Goal: Task Accomplishment & Management: Manage account settings

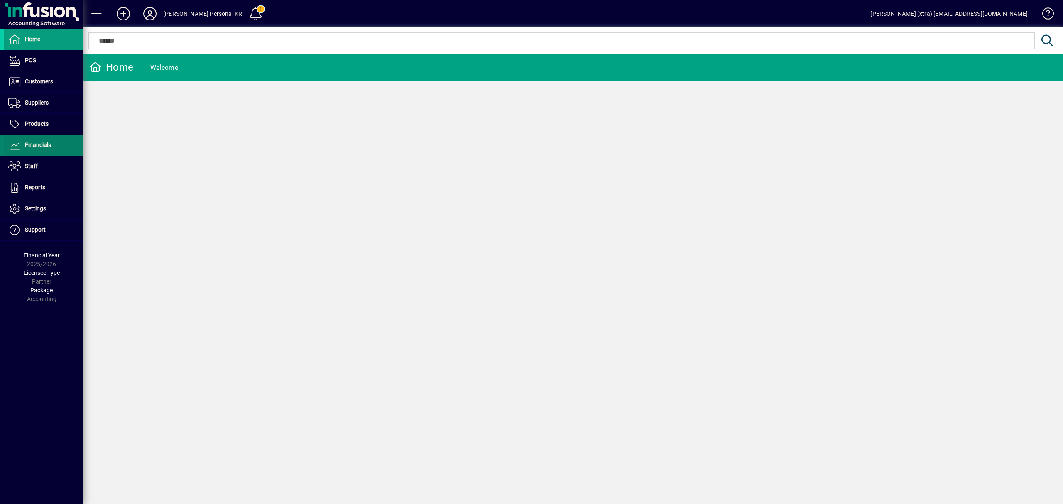
click at [42, 140] on span "Financials" at bounding box center [27, 145] width 47 height 10
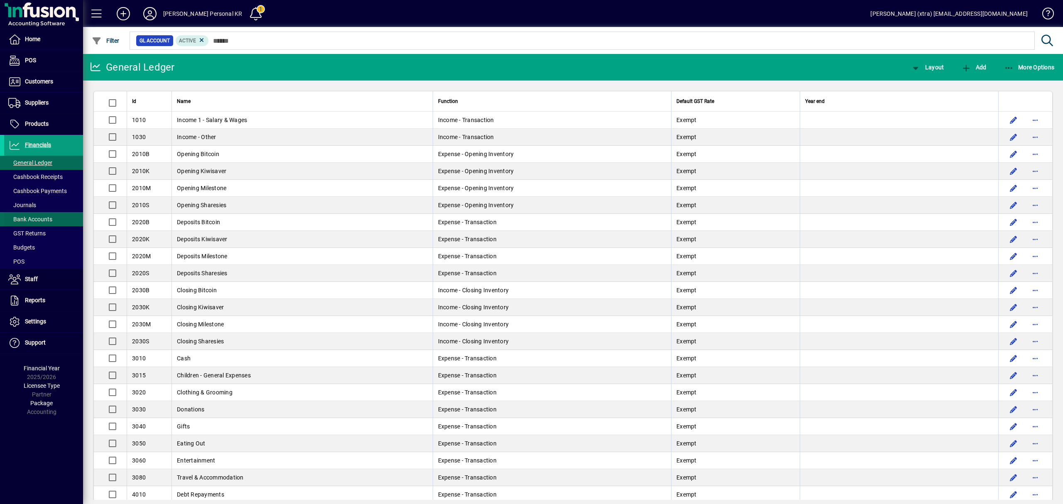
click at [35, 216] on span "Bank Accounts" at bounding box center [30, 219] width 44 height 7
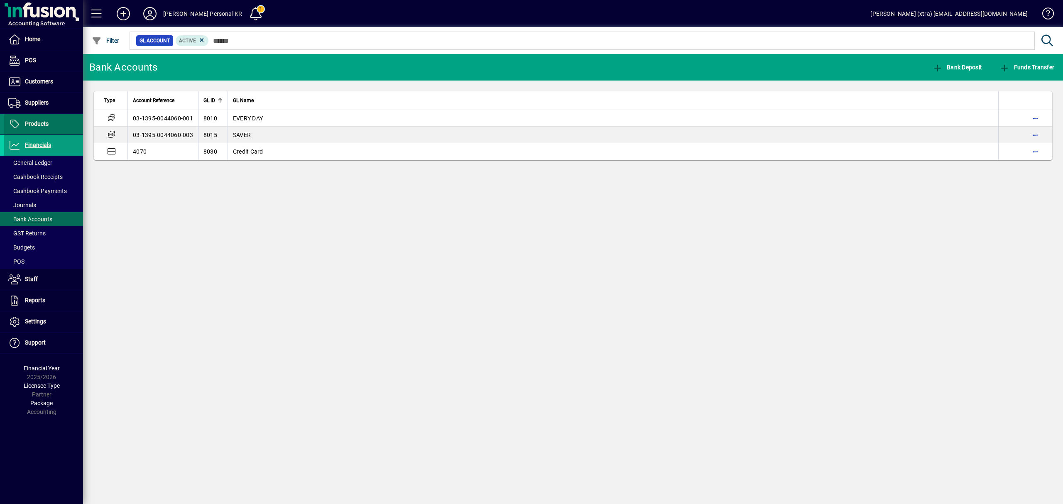
click at [20, 120] on icon at bounding box center [14, 124] width 12 height 10
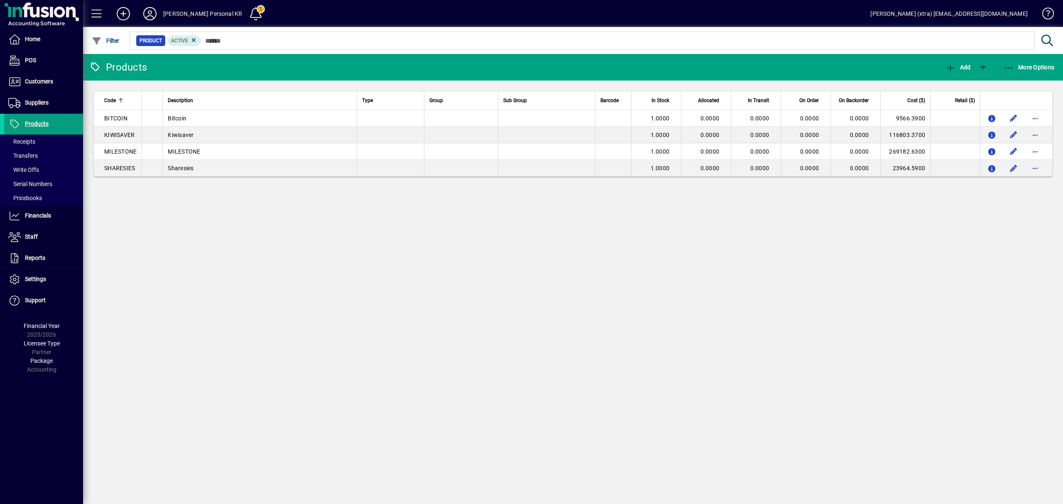
drag, startPoint x: 44, startPoint y: 215, endPoint x: 142, endPoint y: 201, distance: 99.0
click at [44, 215] on span "Financials" at bounding box center [38, 215] width 26 height 7
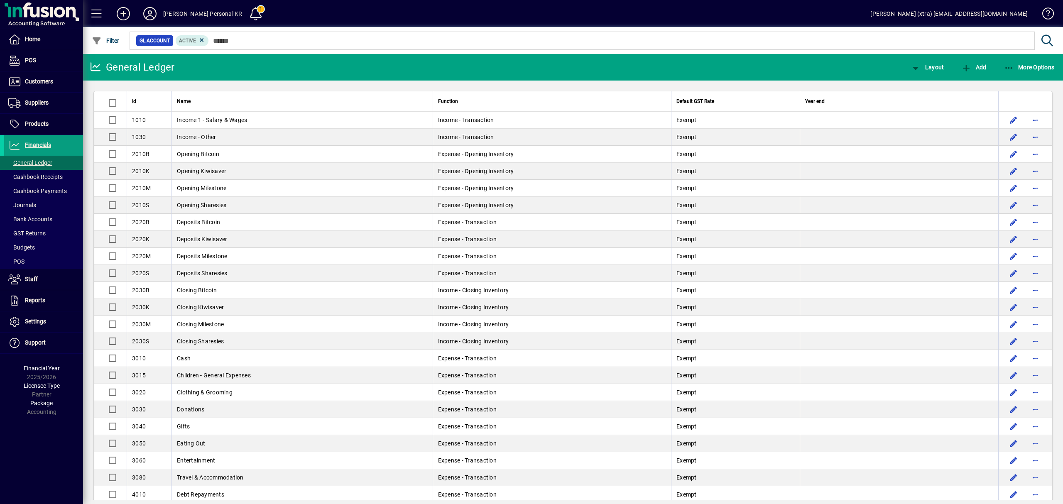
click at [1025, 55] on mat-toolbar-row "General Ledger Layout Add More Options" at bounding box center [573, 67] width 980 height 27
click at [1029, 67] on span "More Options" at bounding box center [1029, 67] width 51 height 7
click at [1000, 98] on link "Inventory Valuation Adj." at bounding box center [1015, 105] width 96 height 15
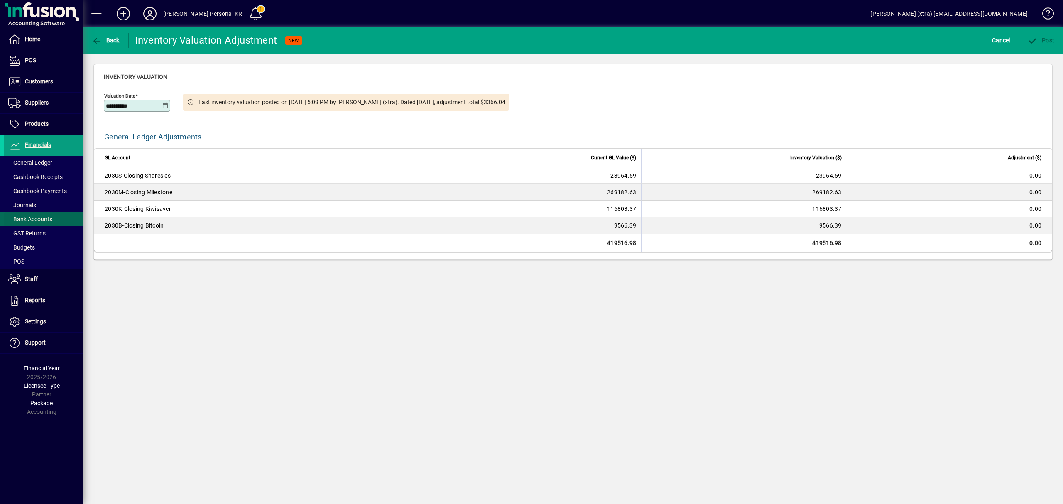
click at [29, 218] on span "Bank Accounts" at bounding box center [30, 219] width 44 height 7
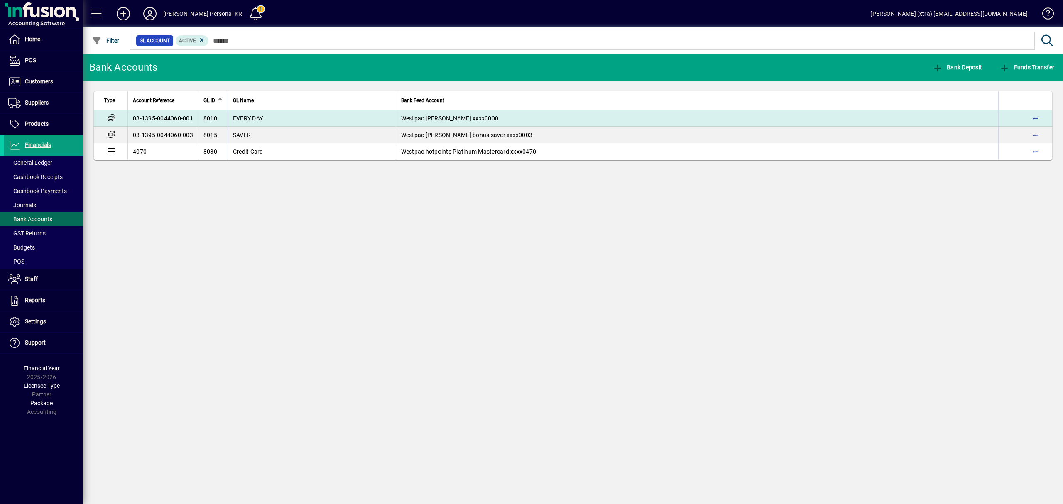
click at [230, 110] on table "Type Account Reference GL ID GL Name Bank Feed Account 03-1395-0044060-001 8010…" at bounding box center [572, 125] width 959 height 69
click at [233, 117] on span "EVERY DAY" at bounding box center [248, 118] width 30 height 7
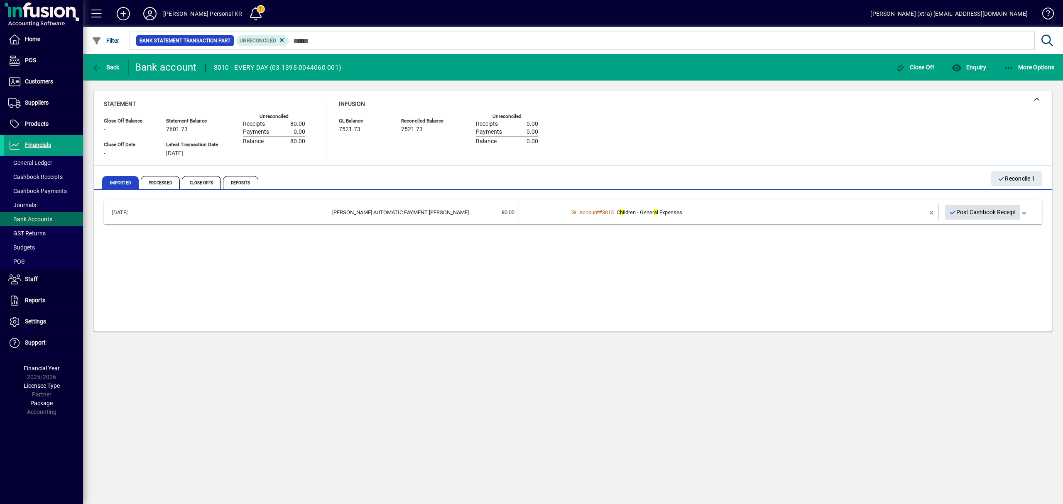
click at [957, 208] on span "Post Cashbook Receipt" at bounding box center [982, 213] width 67 height 14
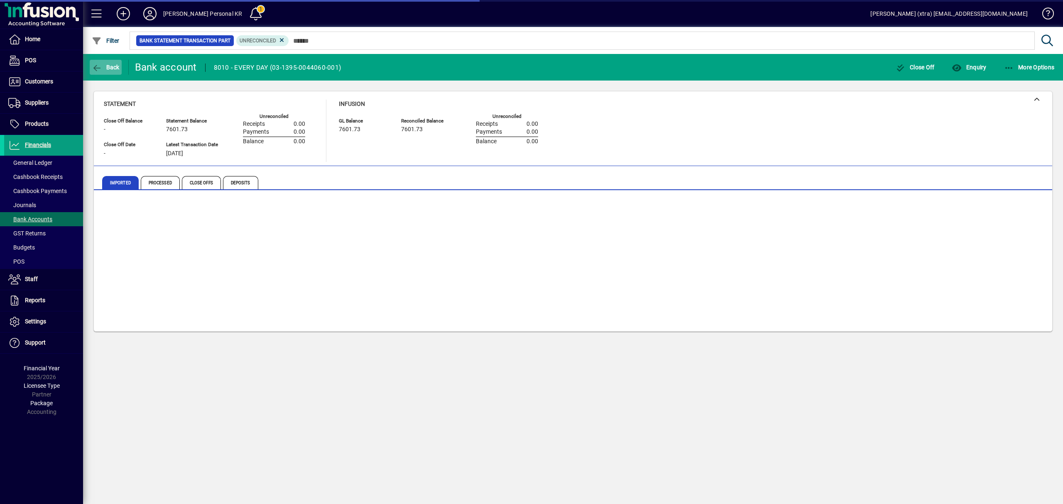
click at [96, 65] on icon "button" at bounding box center [97, 68] width 10 height 8
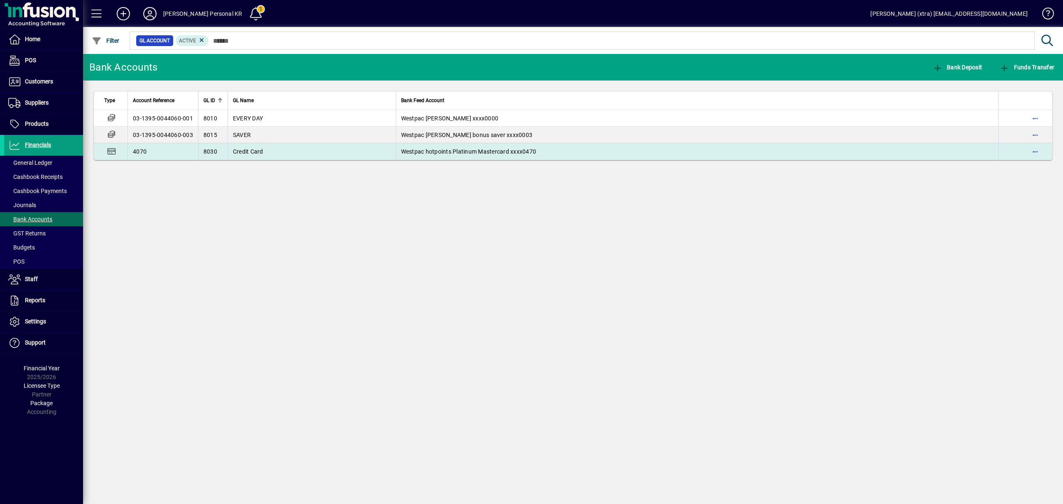
click at [181, 150] on td "4070" at bounding box center [162, 151] width 71 height 17
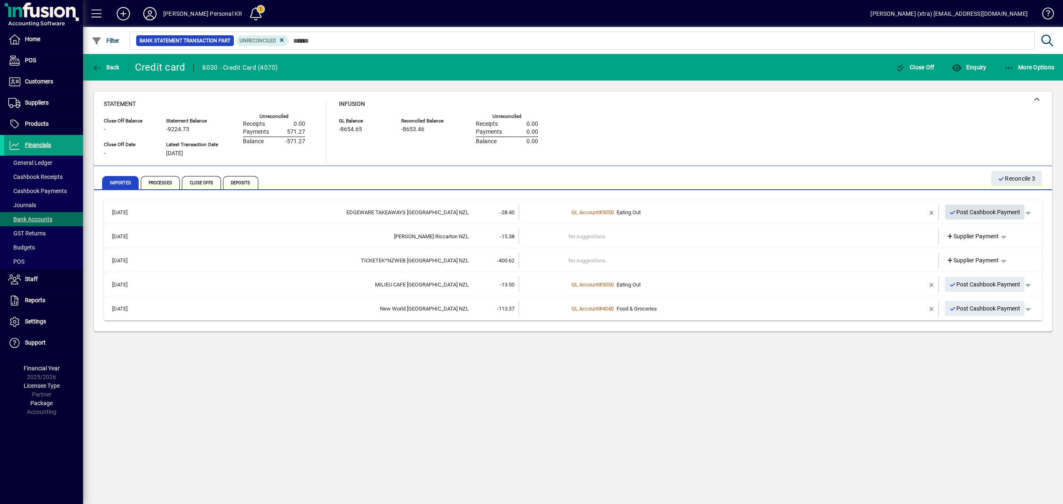
click at [995, 206] on span "Post Cashbook Payment" at bounding box center [984, 213] width 71 height 14
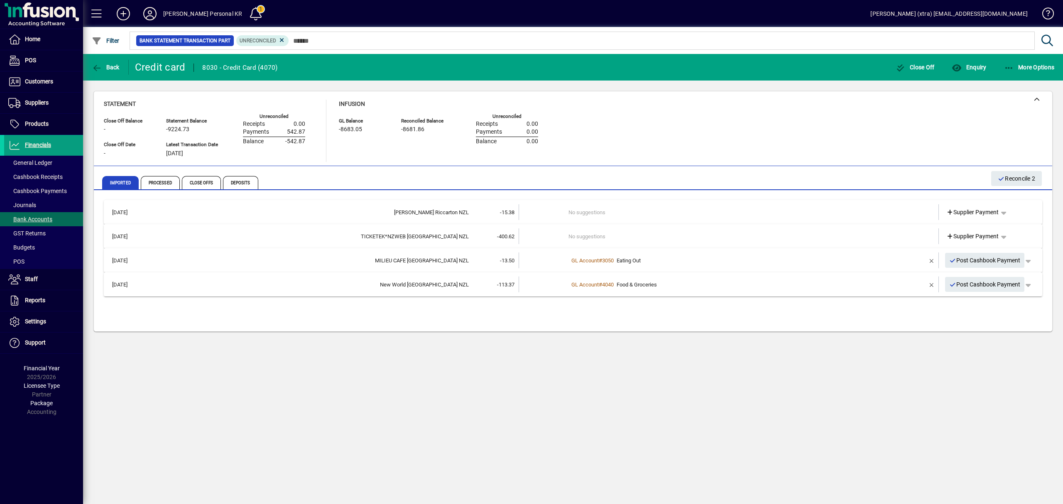
click at [545, 230] on td at bounding box center [544, 236] width 50 height 16
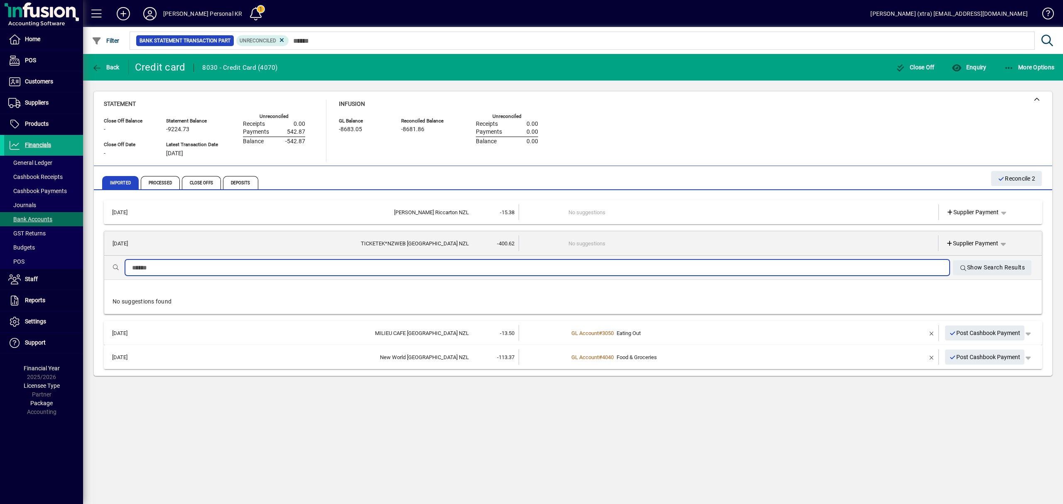
click at [527, 266] on input "text" at bounding box center [537, 268] width 811 height 10
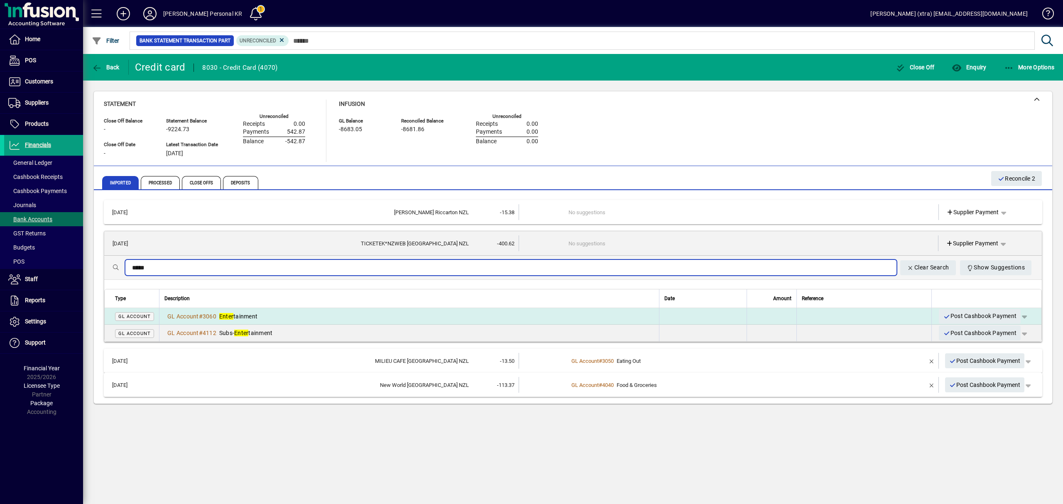
type input "*****"
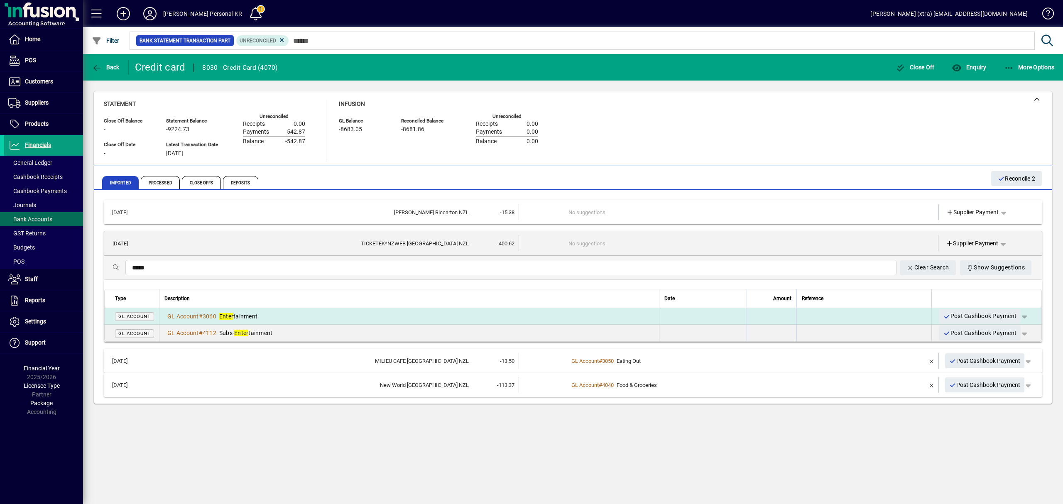
click at [266, 316] on div "GL Account # 3060 Enter tainment" at bounding box center [409, 316] width 490 height 8
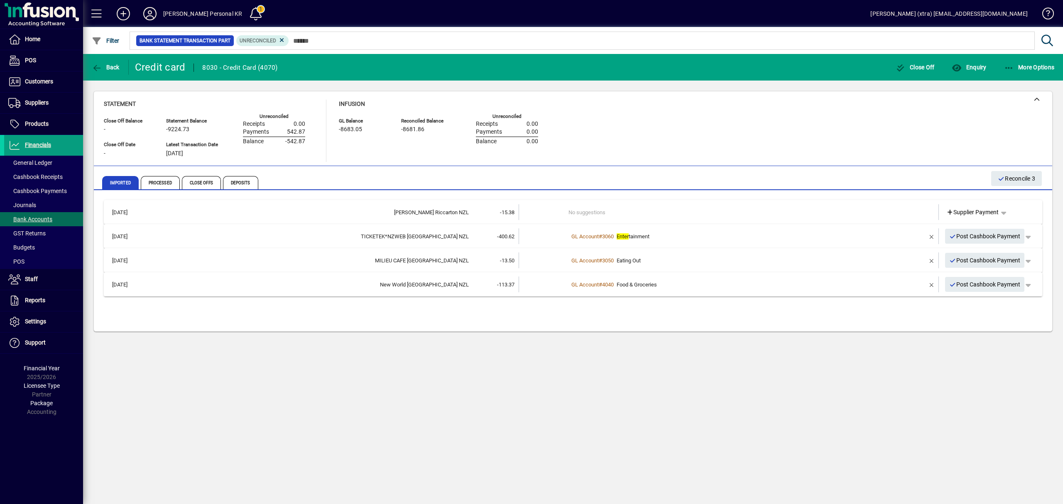
click at [318, 270] on mat-expansion-panel-header "20/09/2025 MILIEU CAFE CHRISTCHURCH NZL -13.50 GL Account # 3050 Eating Out Pos…" at bounding box center [573, 260] width 939 height 24
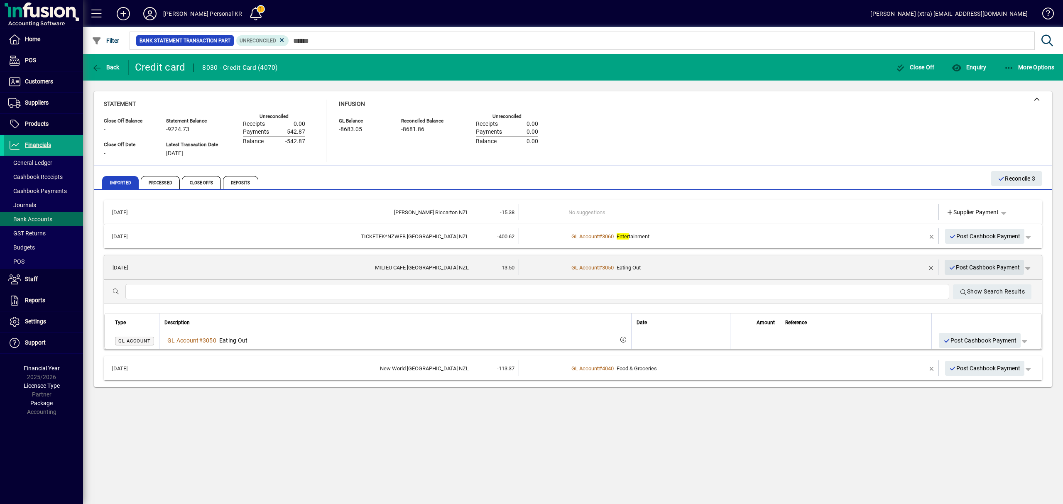
click at [988, 267] on span "Post Cashbook Payment" at bounding box center [984, 268] width 71 height 14
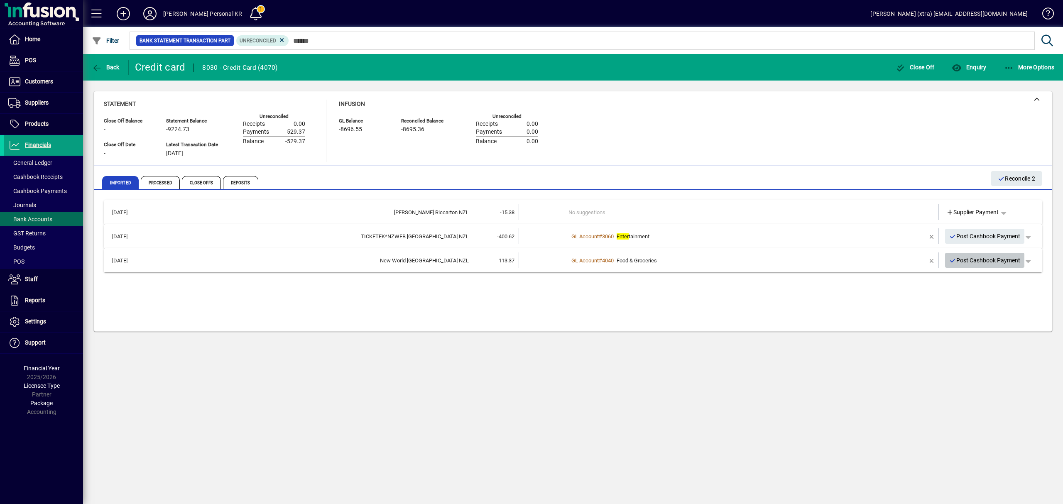
click at [990, 260] on span "Post Cashbook Payment" at bounding box center [984, 261] width 71 height 14
click at [994, 238] on span "Post Cashbook Payment" at bounding box center [984, 237] width 71 height 14
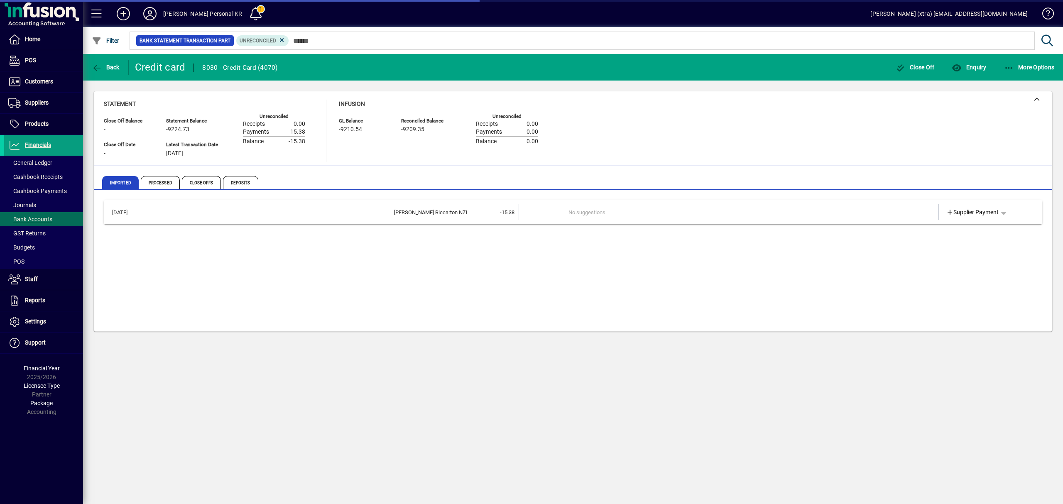
click at [732, 217] on td "No suggestions" at bounding box center [730, 212] width 322 height 16
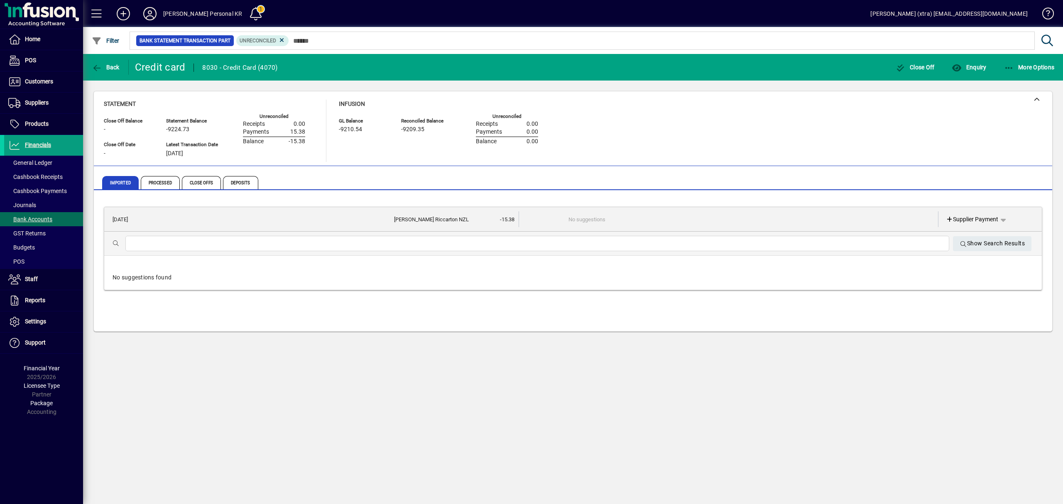
click at [657, 235] on div "Show Search Results" at bounding box center [573, 244] width 938 height 24
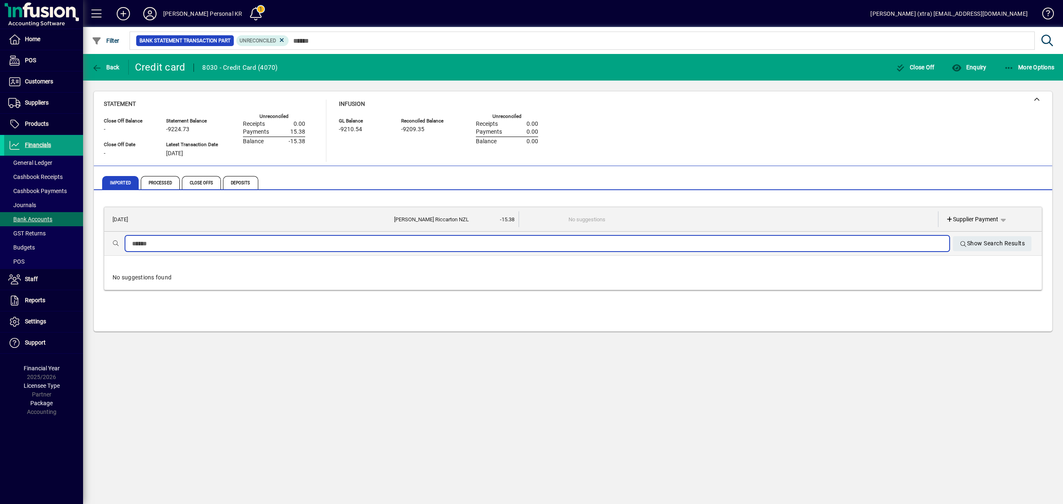
click at [655, 241] on input "text" at bounding box center [537, 244] width 811 height 10
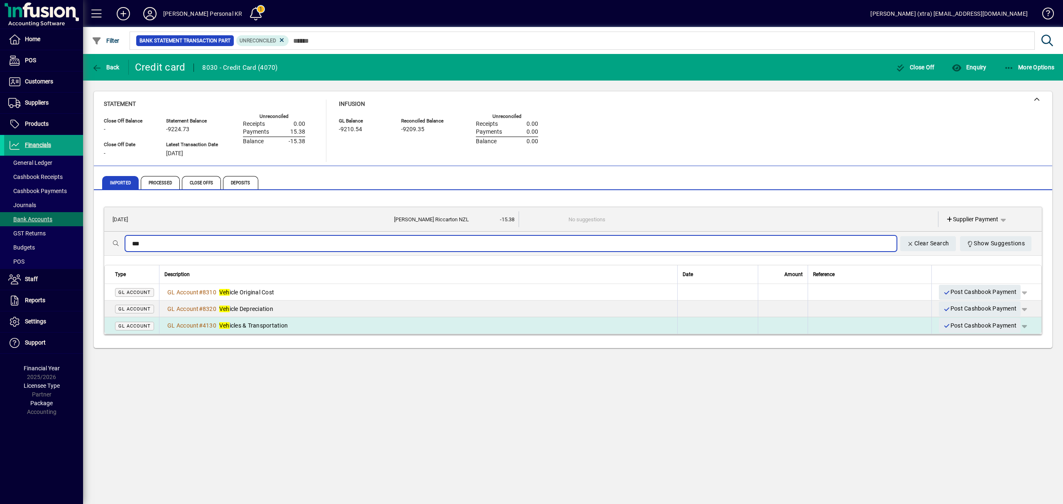
type input "***"
click at [464, 323] on div "GL Account # 4130 Veh icles & Transportation" at bounding box center [418, 325] width 508 height 8
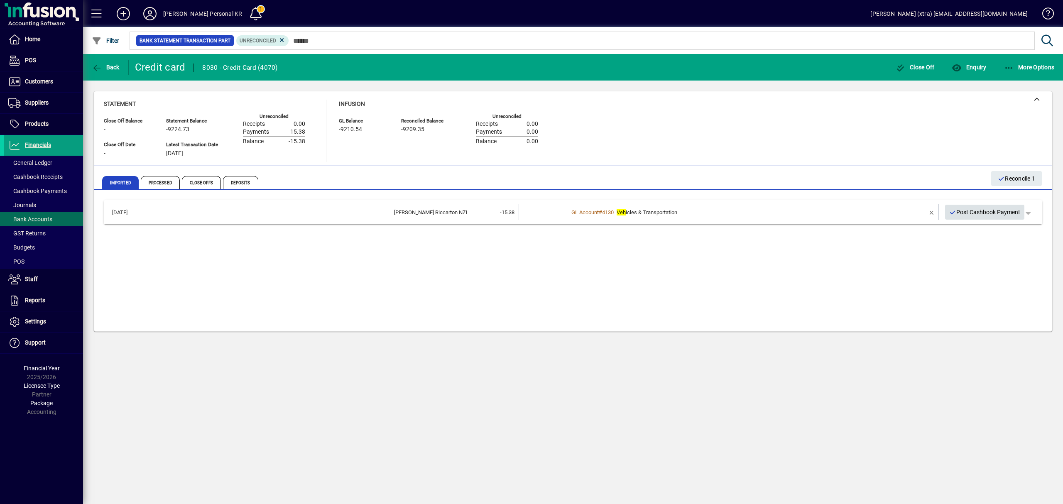
click at [971, 204] on span "button" at bounding box center [985, 212] width 80 height 20
click at [44, 148] on span "Financials" at bounding box center [38, 145] width 26 height 7
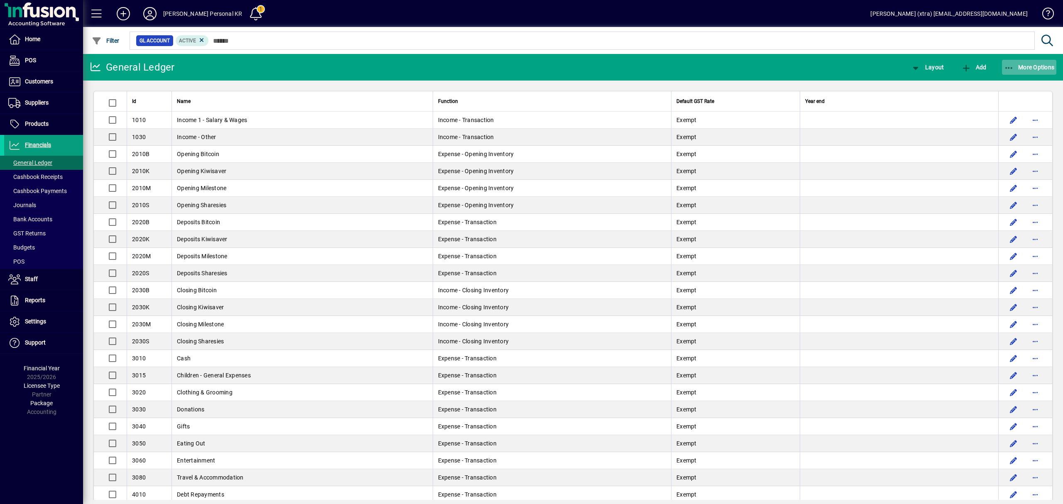
click at [1032, 65] on span "More Options" at bounding box center [1029, 67] width 51 height 7
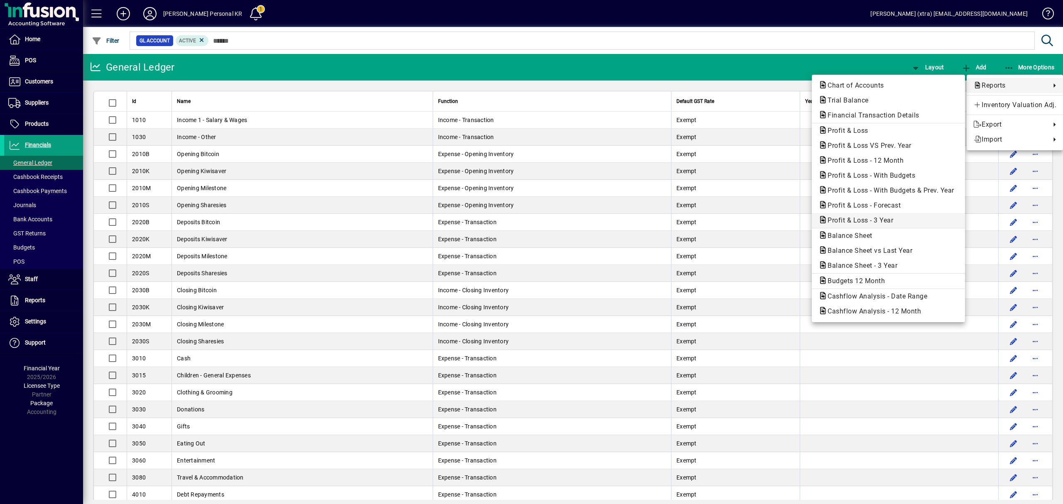
click at [857, 221] on span "Profit & Loss - 3 Year" at bounding box center [858, 220] width 79 height 8
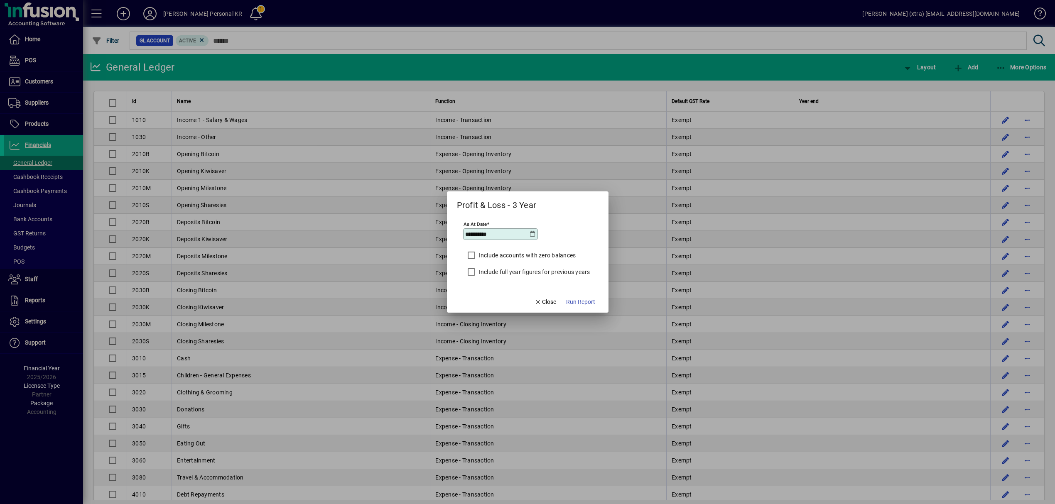
click at [514, 272] on label "Include full year figures for previous years" at bounding box center [533, 272] width 113 height 8
click at [579, 303] on span "Run Report" at bounding box center [580, 302] width 29 height 9
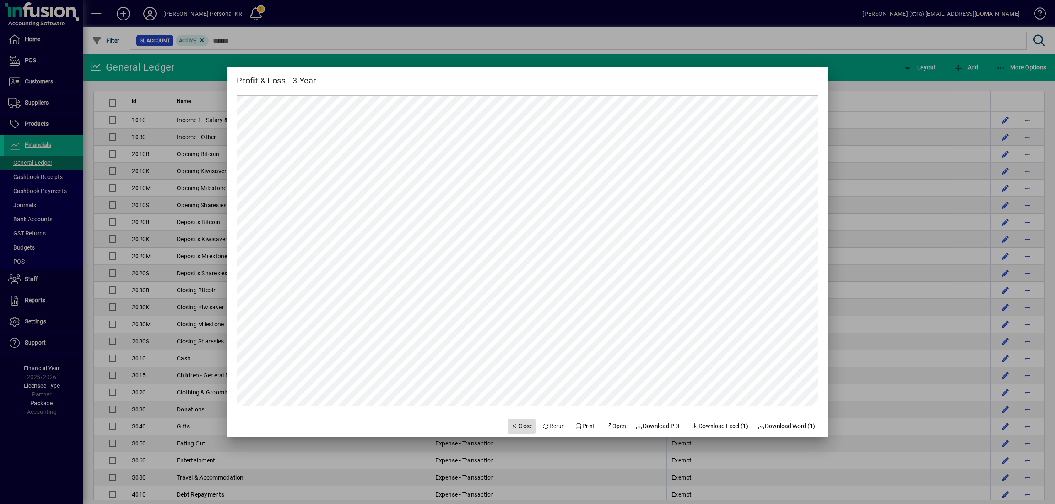
click at [519, 426] on span "Close" at bounding box center [522, 426] width 22 height 9
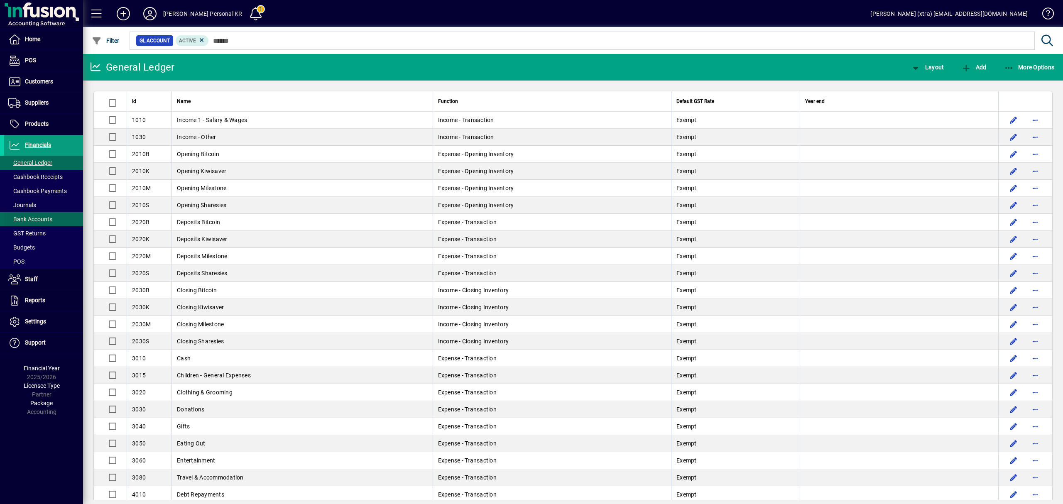
click at [37, 218] on span "Bank Accounts" at bounding box center [30, 219] width 44 height 7
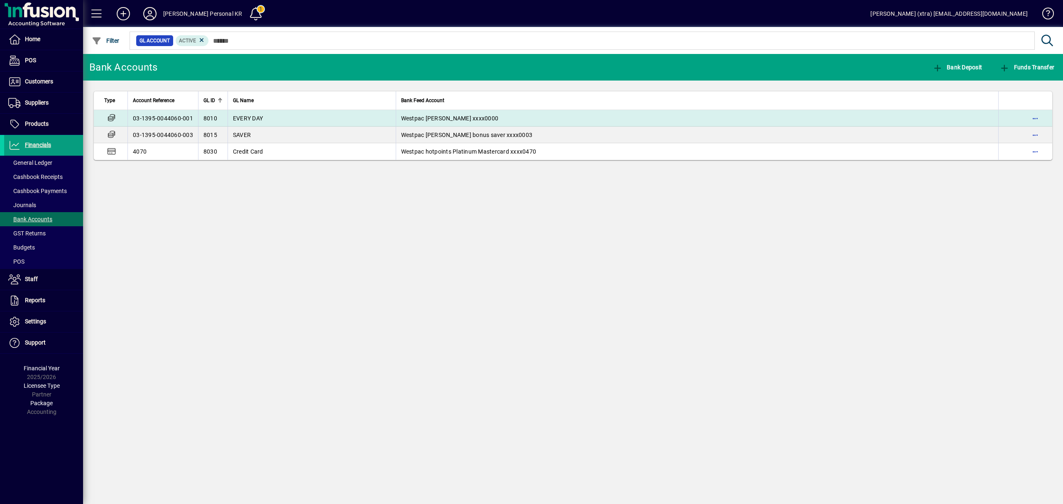
click at [304, 113] on td "EVERY DAY" at bounding box center [312, 118] width 168 height 17
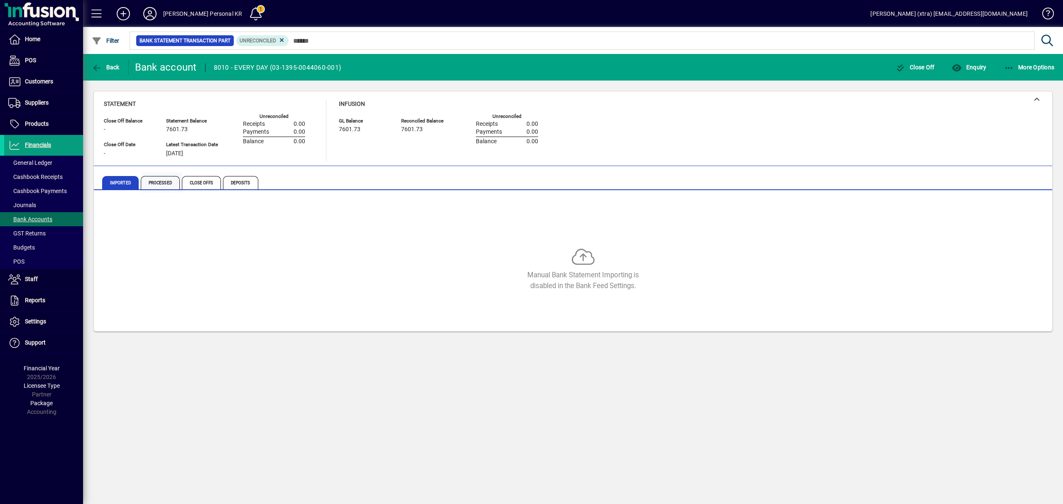
click at [159, 179] on span "Processed" at bounding box center [160, 182] width 39 height 13
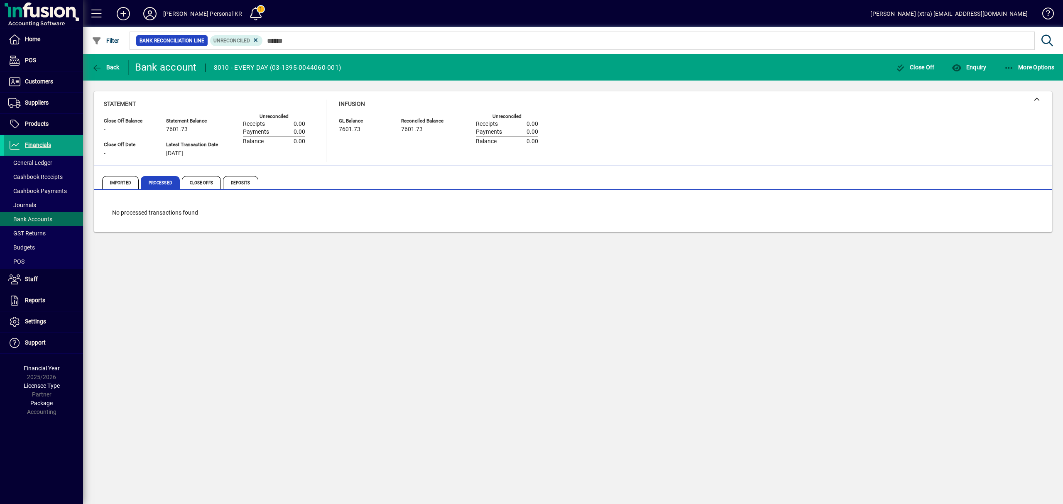
click at [257, 39] on icon at bounding box center [255, 40] width 7 height 7
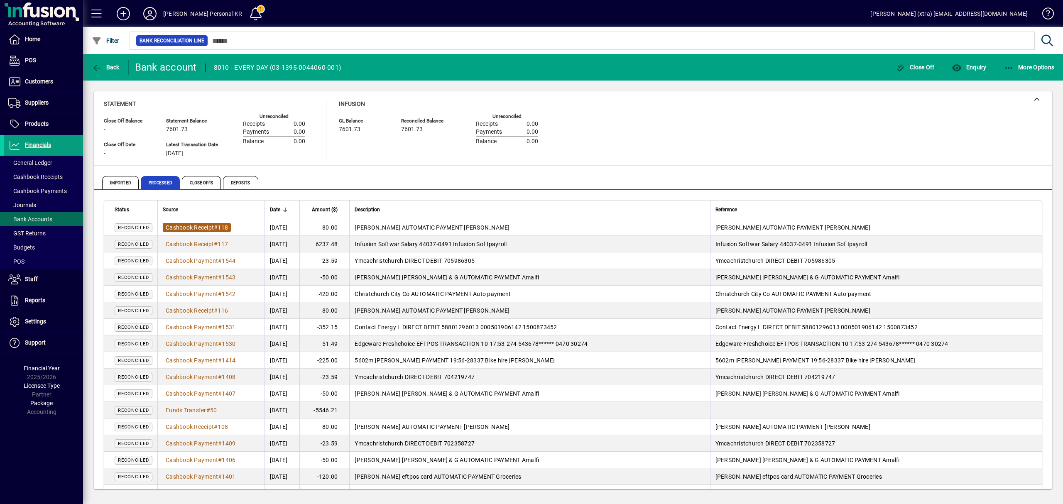
click at [205, 226] on span "Cashbook Receipt" at bounding box center [190, 227] width 48 height 7
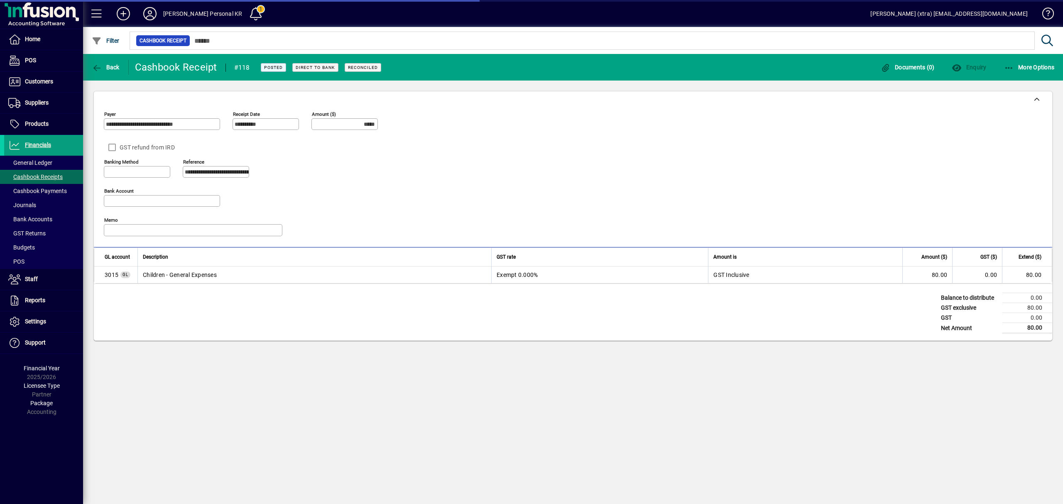
type input "**********"
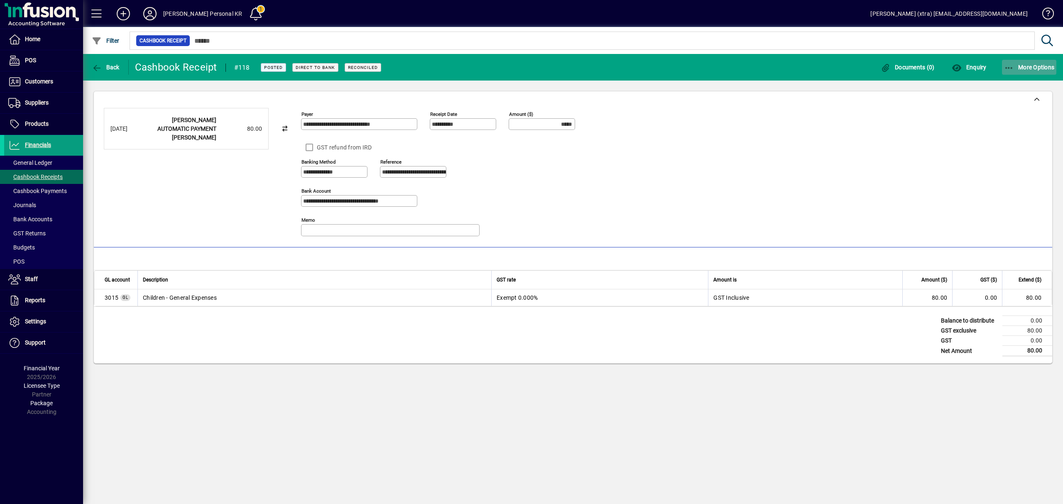
click at [1029, 64] on span "More Options" at bounding box center [1029, 67] width 51 height 7
click at [1019, 83] on span "Reverse" at bounding box center [1022, 86] width 70 height 10
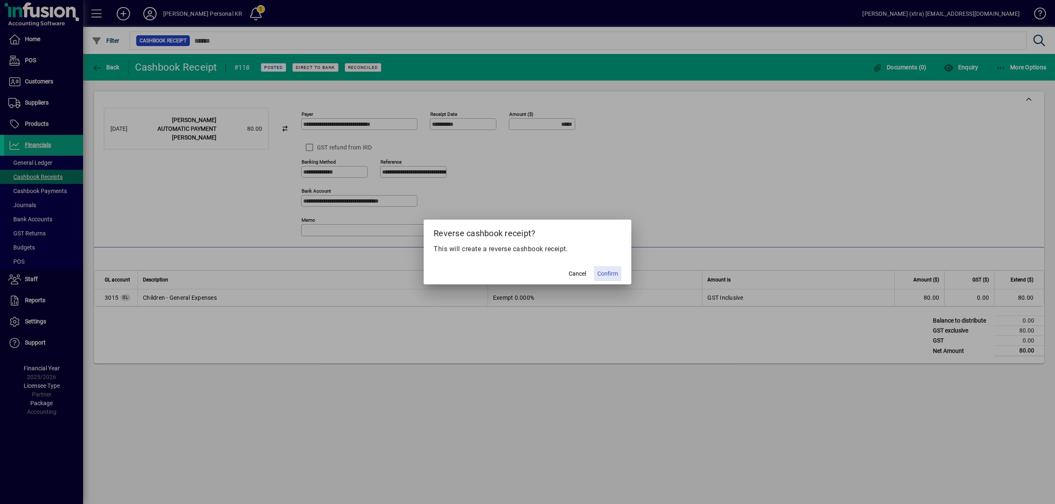
click at [605, 271] on span "Confirm" at bounding box center [607, 274] width 21 height 9
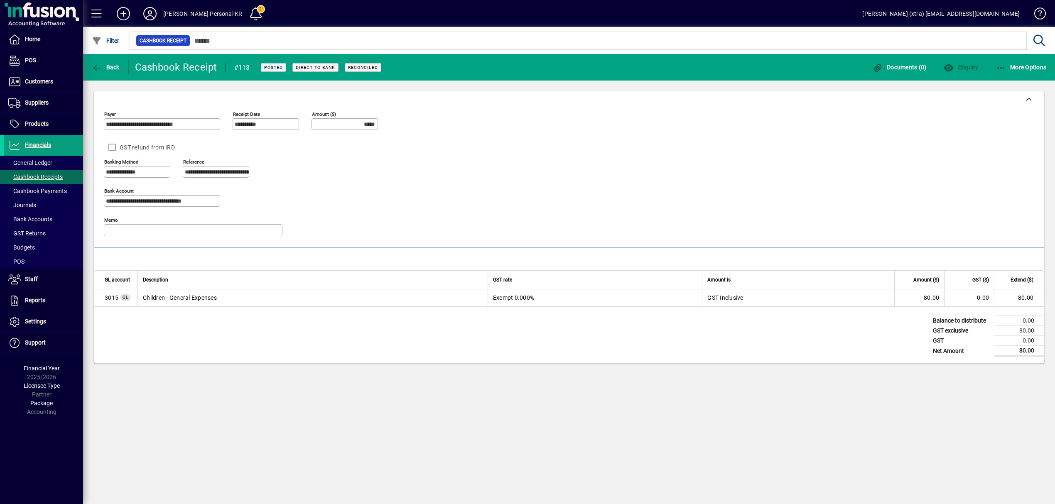
type input "******"
click at [115, 71] on span "button" at bounding box center [106, 67] width 32 height 20
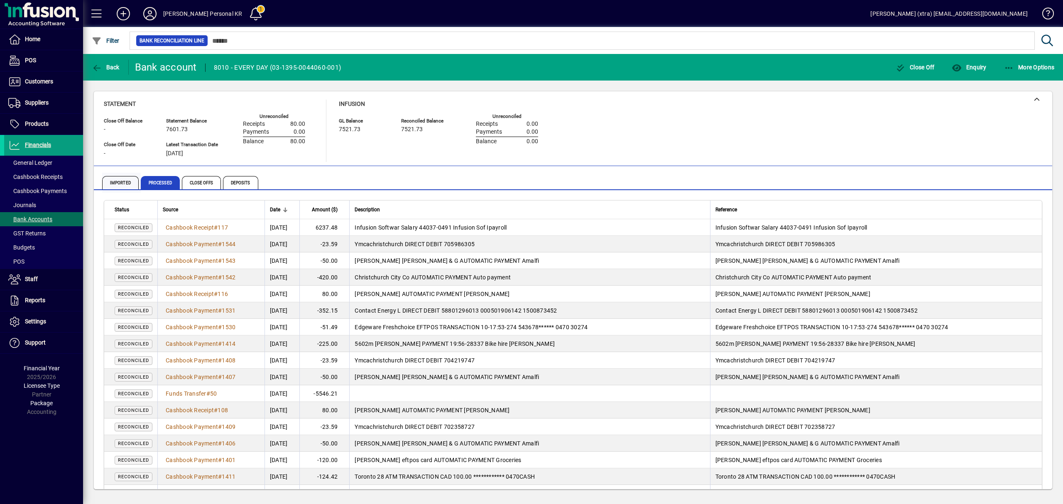
click at [112, 180] on span "Imported" at bounding box center [120, 182] width 37 height 13
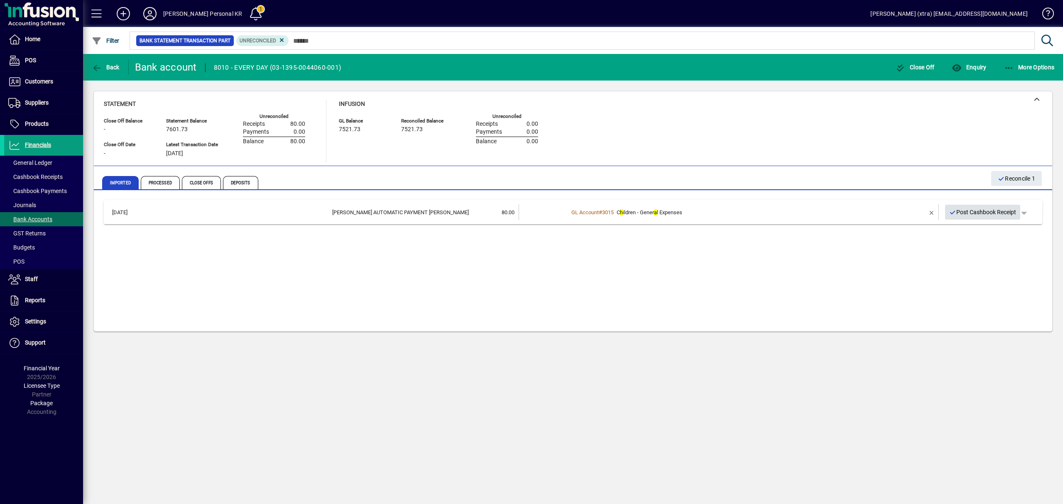
click at [969, 211] on span "Post Cashbook Receipt" at bounding box center [982, 213] width 67 height 14
click at [152, 12] on icon at bounding box center [150, 13] width 17 height 13
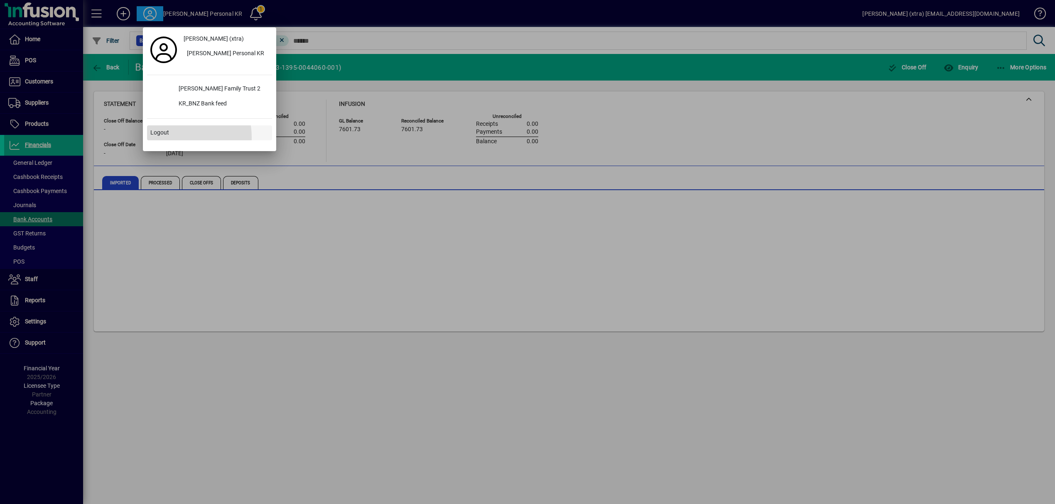
click at [170, 138] on span at bounding box center [209, 133] width 125 height 20
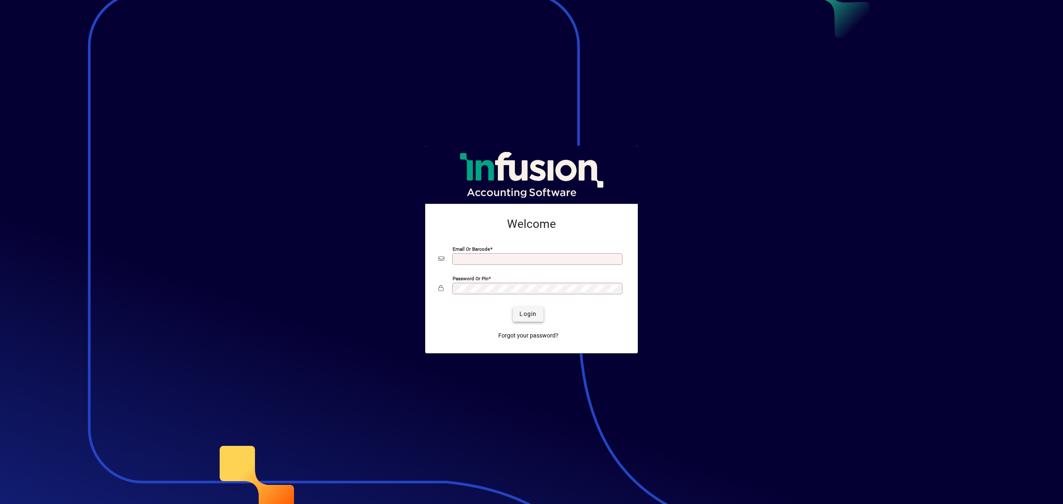
type input "**********"
click at [532, 311] on span "Login" at bounding box center [528, 314] width 17 height 9
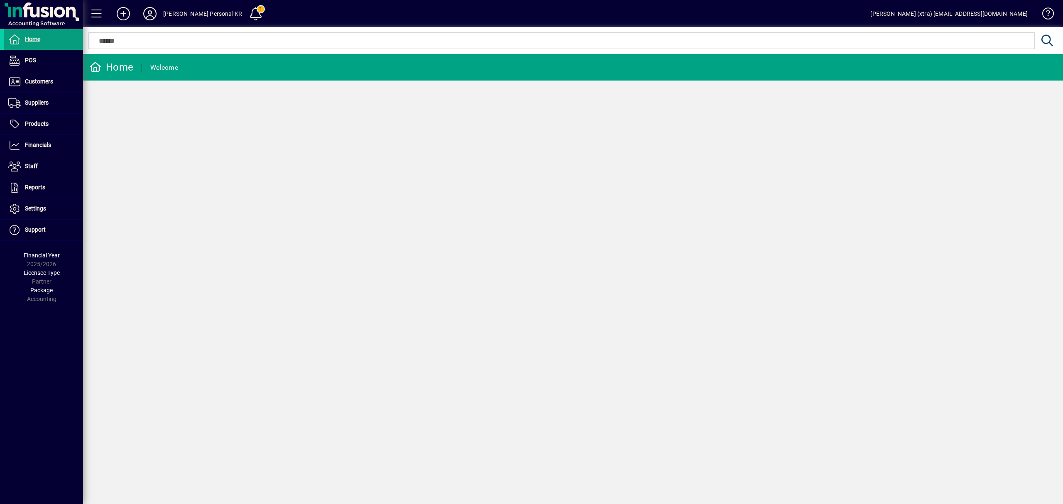
drag, startPoint x: 153, startPoint y: 9, endPoint x: 152, endPoint y: 15, distance: 5.9
click at [152, 15] on icon at bounding box center [150, 13] width 17 height 13
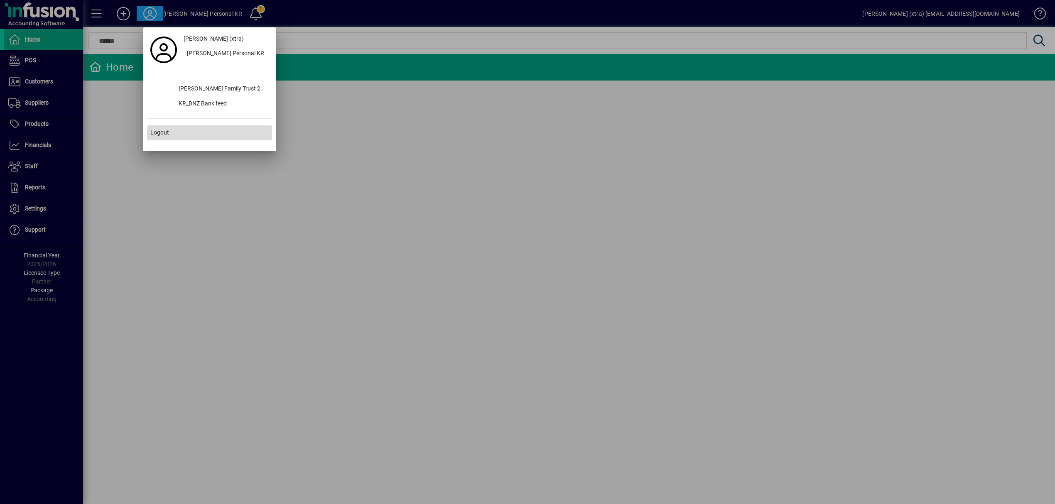
click at [210, 131] on span at bounding box center [209, 133] width 125 height 20
